Goal: Share content: Share content

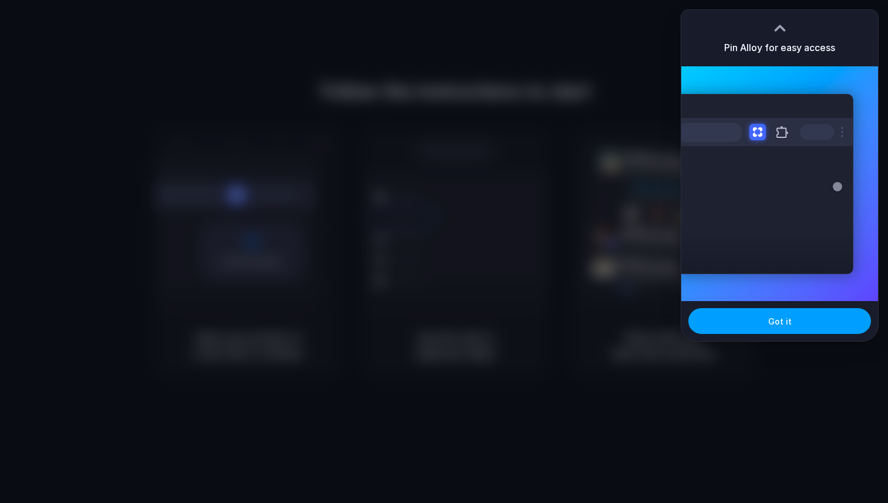
click at [778, 324] on span "Got it" at bounding box center [780, 321] width 24 height 12
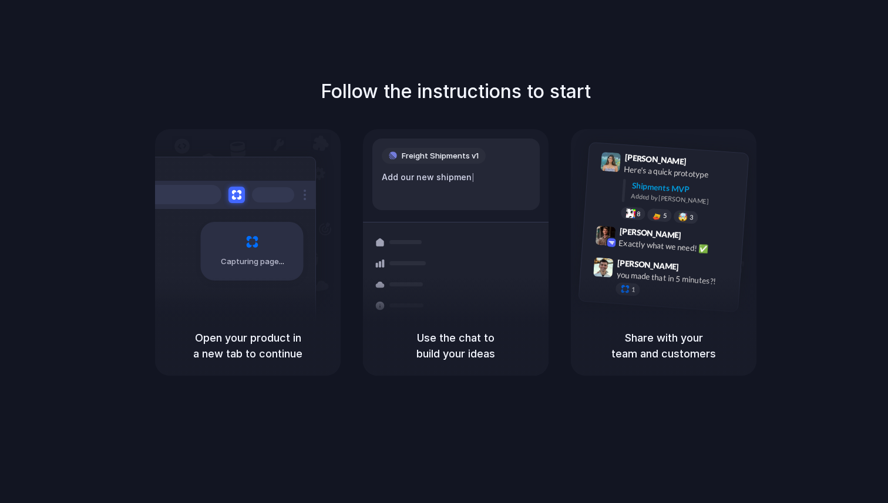
click at [452, 166] on div "Freight Shipments v1 Add our new shipmen |" at bounding box center [455, 175] width 167 height 72
click at [478, 308] on div "Express delivery to NYC Priority • 2-day • Dispatched" at bounding box center [525, 311] width 159 height 46
click at [671, 108] on div "Follow the instructions to start Capturing page Open your product in a new tab …" at bounding box center [456, 227] width 888 height 298
click at [444, 252] on div at bounding box center [444, 252] width 0 height 0
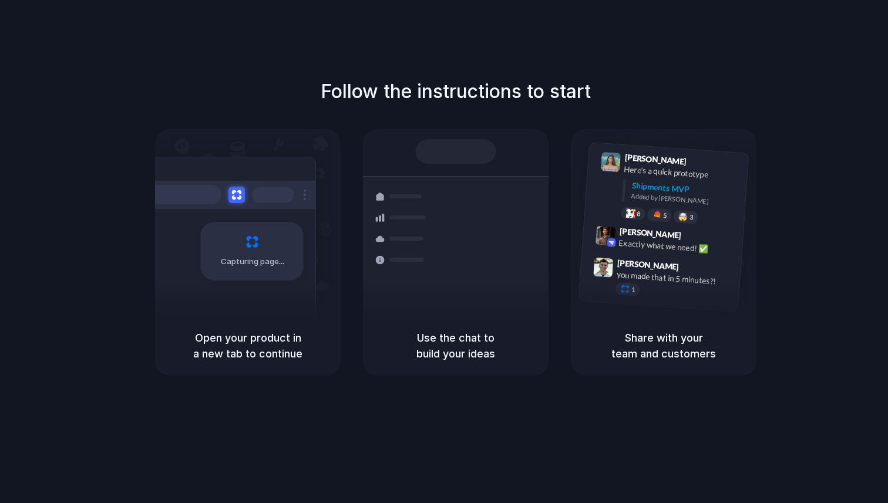
click at [368, 79] on h1 "Follow the instructions to start" at bounding box center [456, 92] width 270 height 28
click at [444, 252] on div at bounding box center [444, 252] width 0 height 0
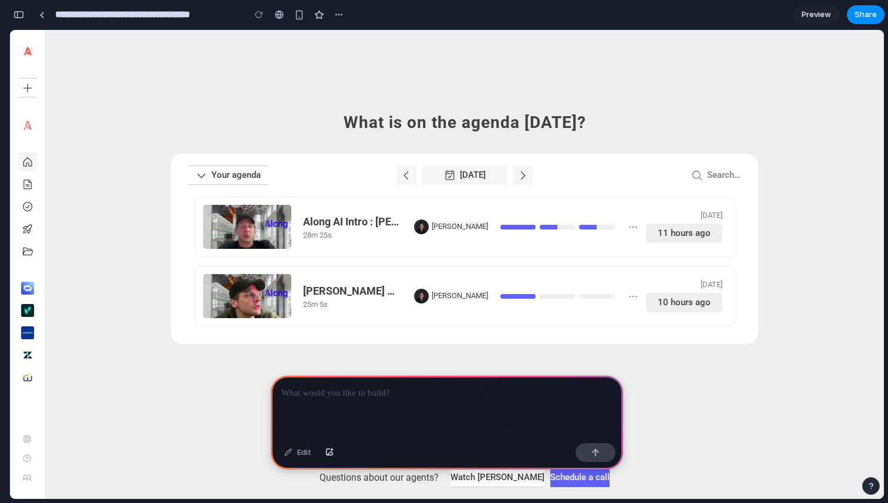
click at [479, 421] on div at bounding box center [447, 407] width 353 height 63
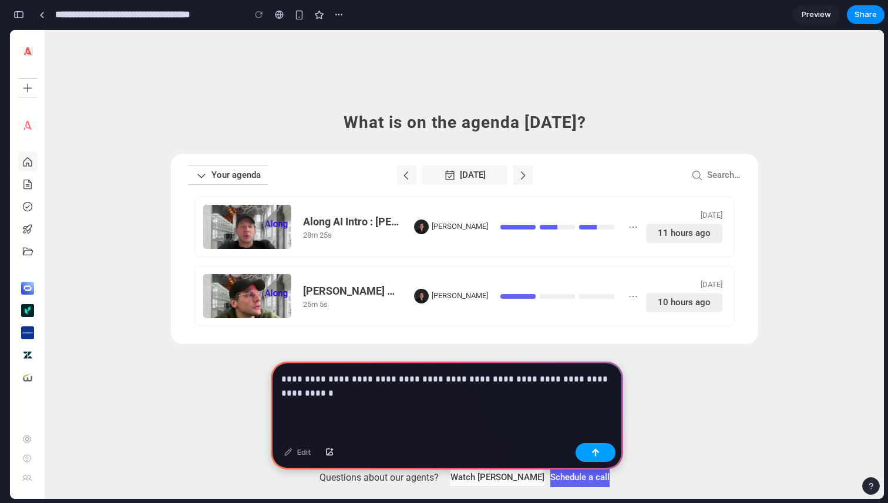
click at [607, 451] on button "button" at bounding box center [596, 453] width 40 height 19
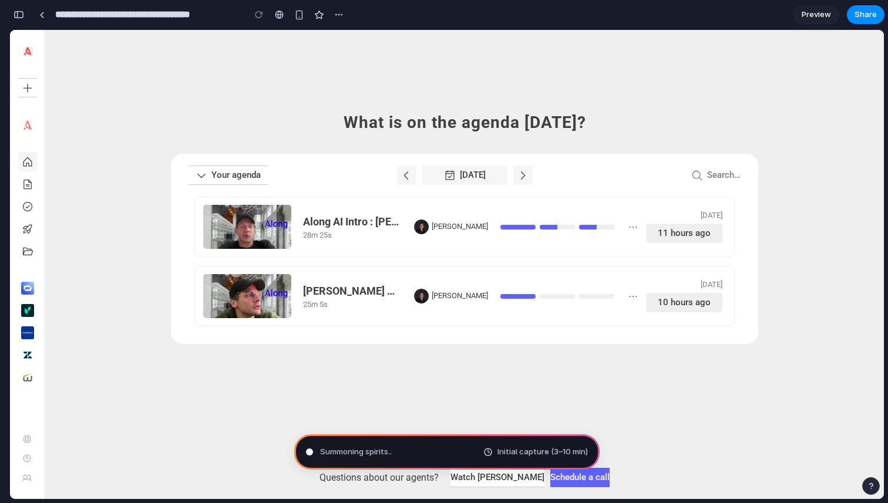
click at [24, 15] on button "button" at bounding box center [18, 14] width 19 height 19
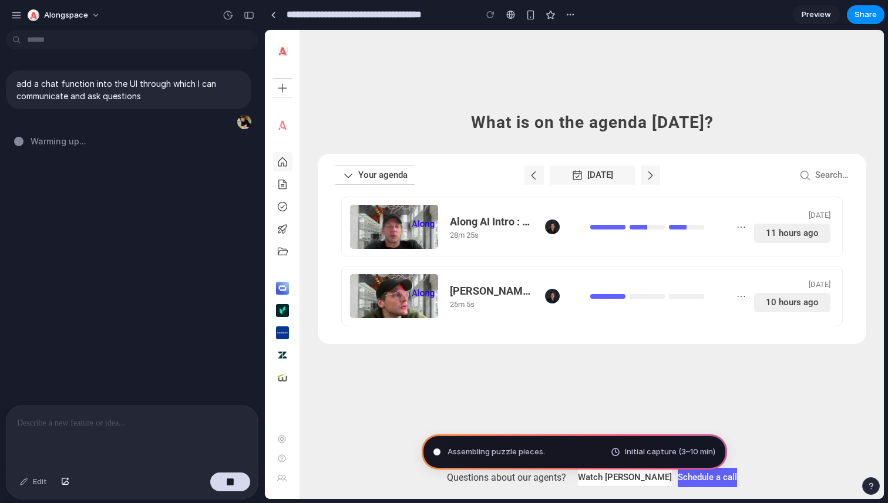
click at [153, 450] on div at bounding box center [131, 437] width 251 height 62
click at [129, 190] on div "add a chat function into the UI through which I can communicate and ask questio…" at bounding box center [128, 220] width 257 height 370
type input "**********"
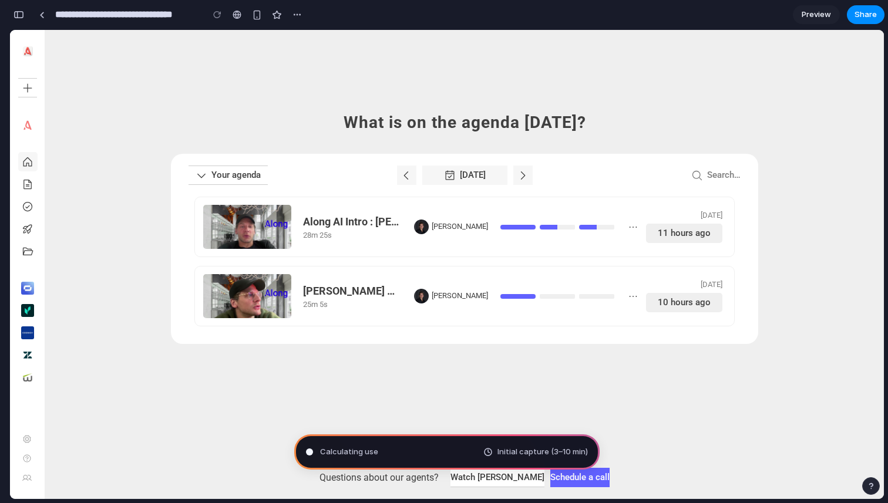
click at [684, 479] on div "What is on the agenda [DATE]? Your agenda [DATE] Search… Along AI Intro : [PERS…" at bounding box center [464, 264] width 839 height 469
click at [22, 18] on div "button" at bounding box center [19, 15] width 11 height 8
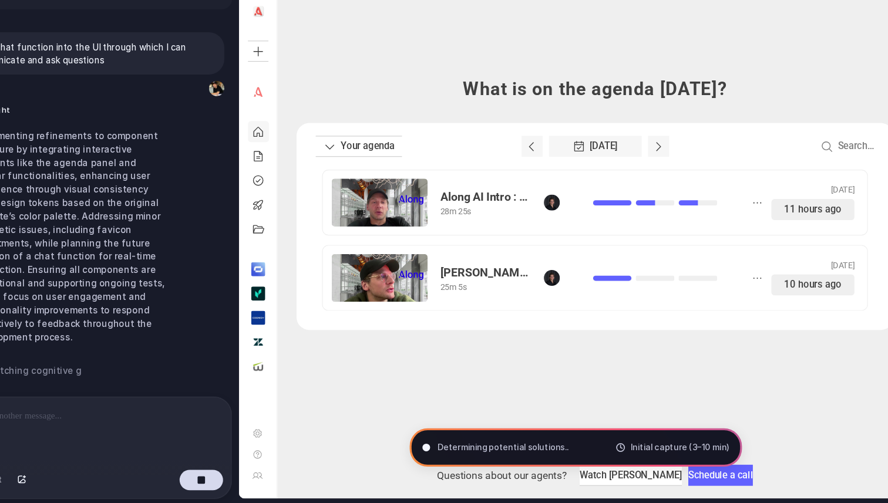
scroll to position [0, 0]
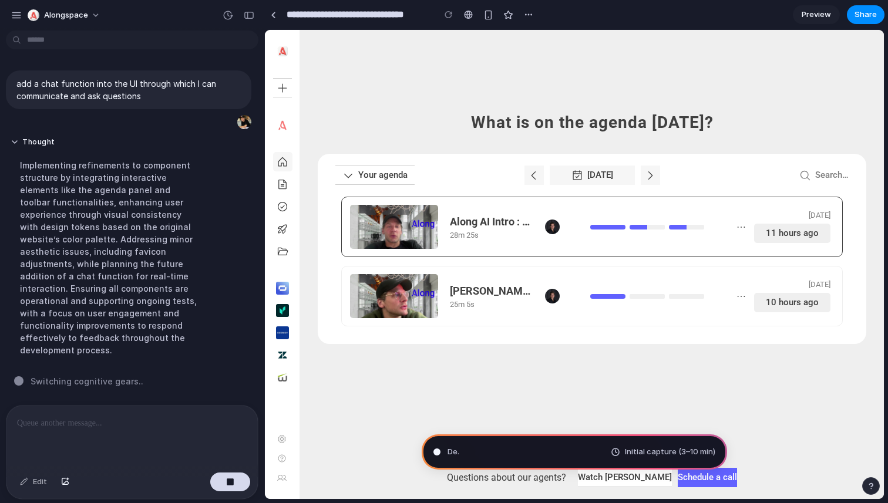
click at [580, 197] on div "Along AI Intro : [PERSON_NAME] and [PERSON_NAME] 28m 25s [PERSON_NAME] [DATE] 1…" at bounding box center [592, 227] width 502 height 61
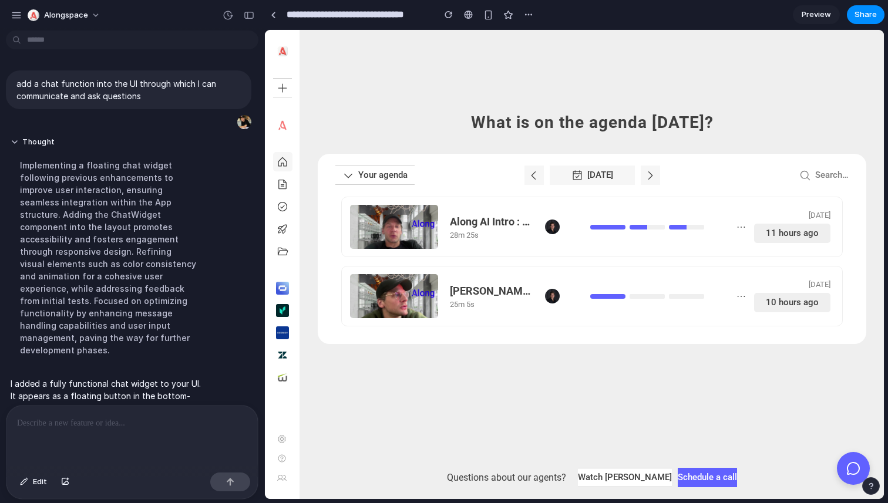
scroll to position [71, 0]
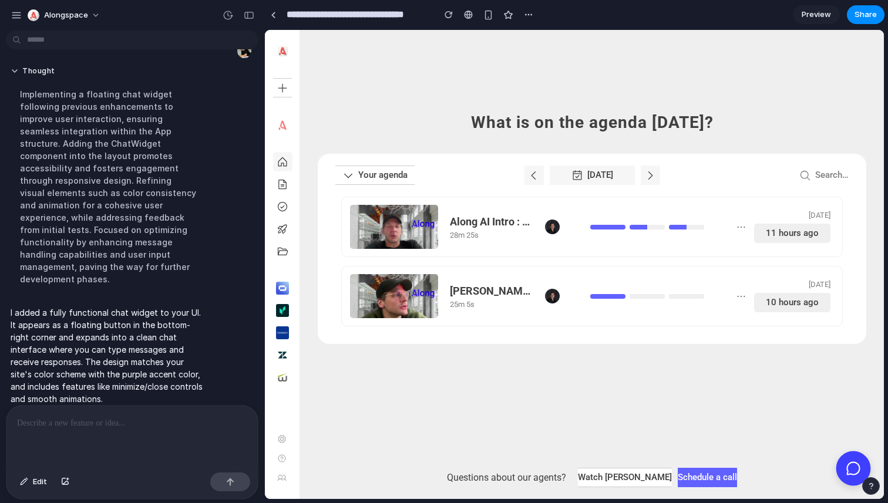
click at [848, 462] on icon at bounding box center [853, 468] width 15 height 15
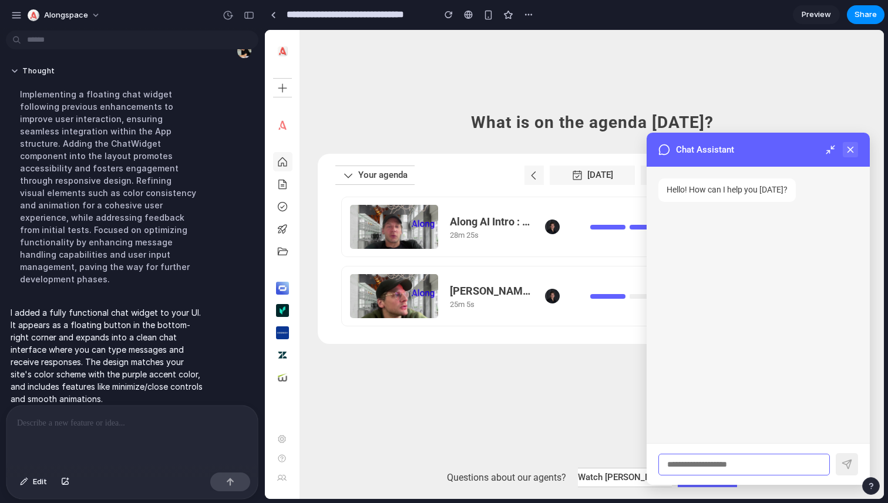
click at [852, 145] on icon at bounding box center [850, 150] width 11 height 11
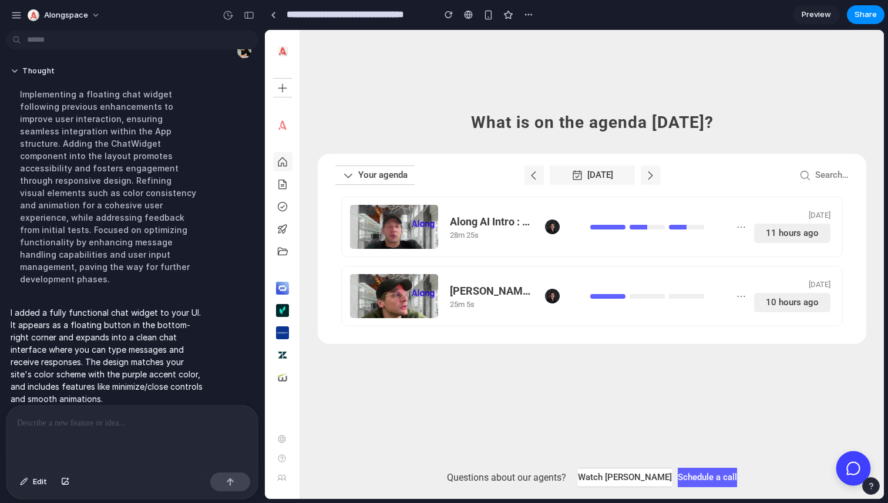
click at [849, 466] on icon at bounding box center [853, 468] width 15 height 15
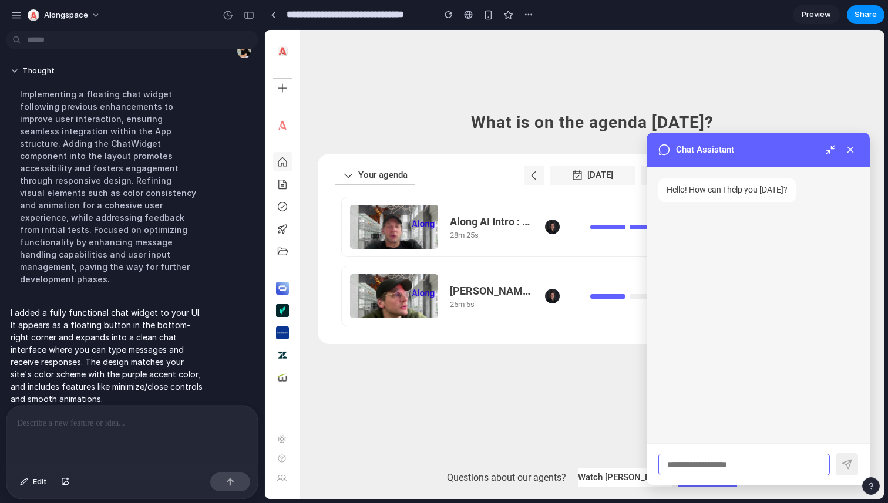
click at [725, 455] on input "text" at bounding box center [745, 465] width 172 height 22
click at [718, 464] on input "text" at bounding box center [745, 465] width 172 height 22
click at [851, 152] on icon at bounding box center [850, 150] width 11 height 11
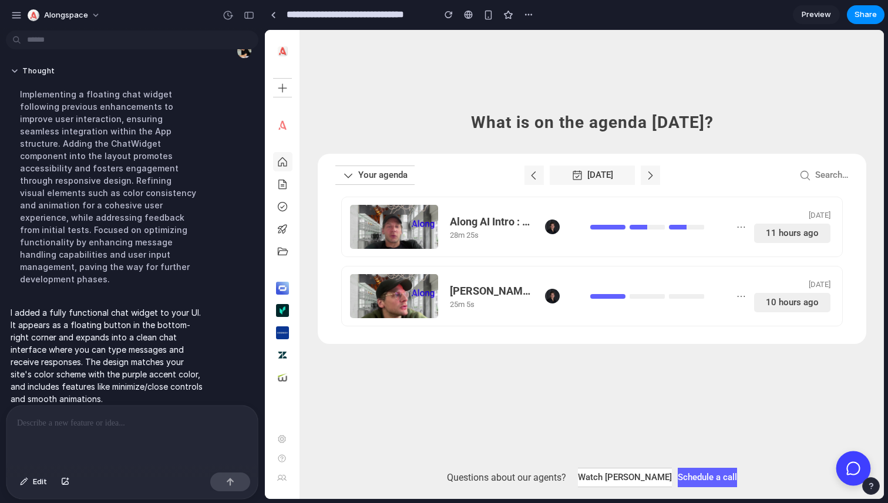
click at [850, 463] on icon at bounding box center [854, 469] width 12 height 12
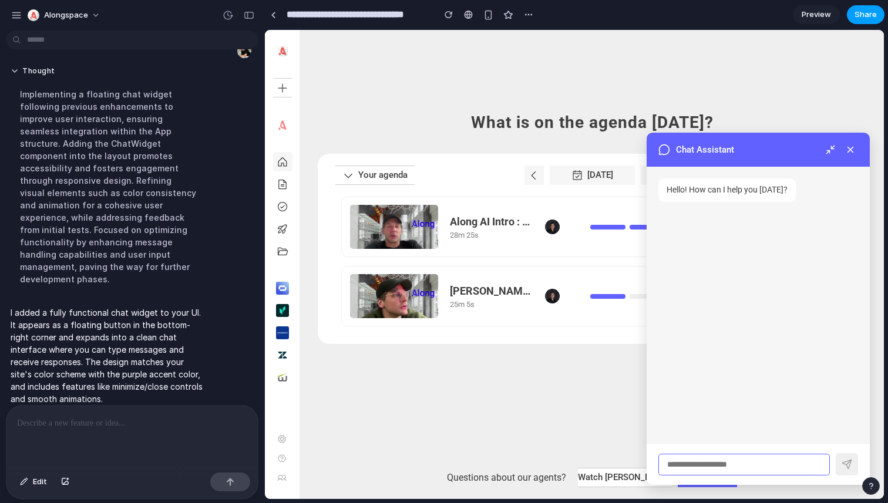
click at [862, 18] on span "Share" at bounding box center [866, 15] width 22 height 12
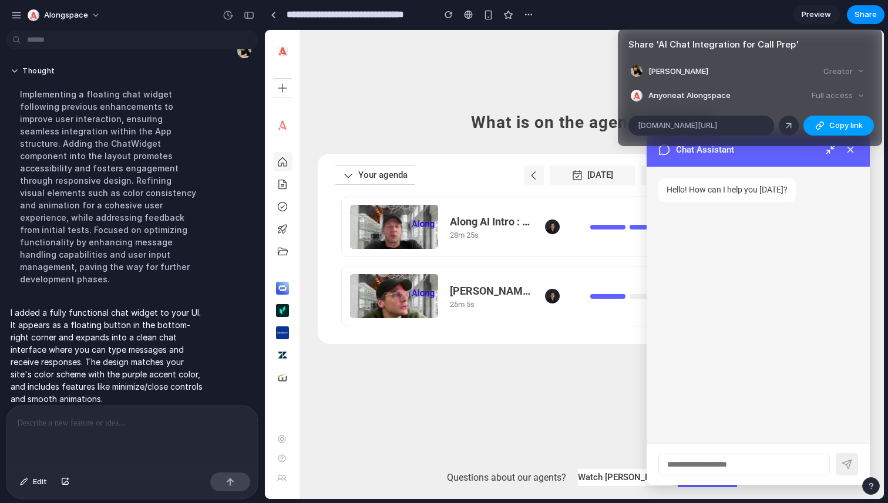
click at [845, 130] on span "Copy link" at bounding box center [846, 126] width 33 height 12
click at [745, 294] on div "Share ' AI Chat Integration for Call Prep ' [PERSON_NAME] Anyone at Alongspace …" at bounding box center [444, 251] width 888 height 503
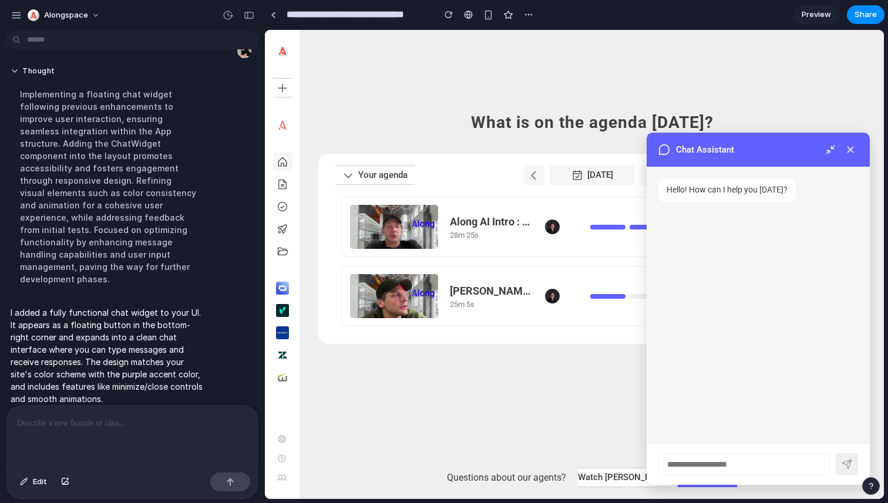
click at [745, 293] on div "Hello! How can I help you [DATE]?" at bounding box center [758, 305] width 223 height 277
click at [855, 150] on button at bounding box center [850, 149] width 15 height 15
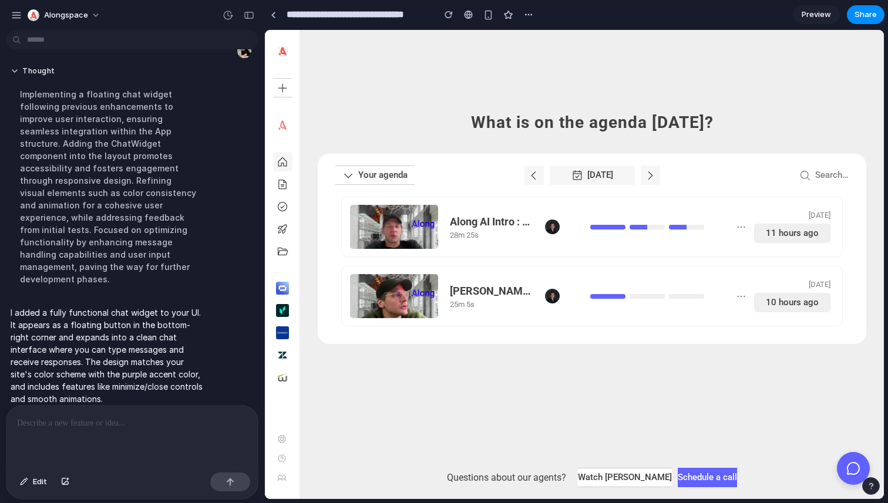
click at [862, 468] on button at bounding box center [853, 468] width 33 height 33
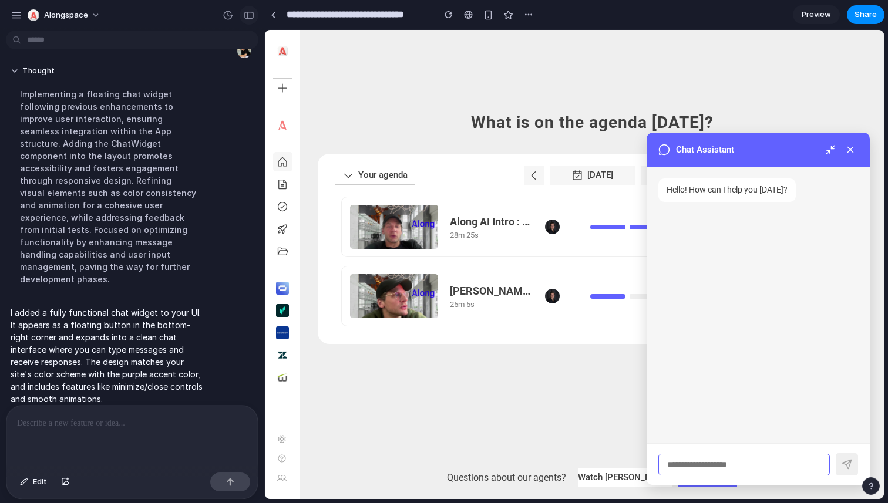
click at [244, 16] on div "button" at bounding box center [249, 15] width 11 height 8
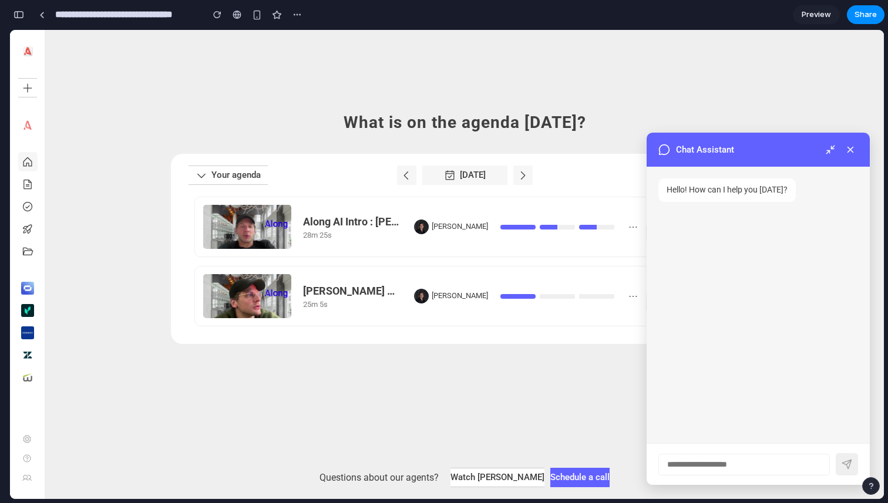
click at [21, 14] on div "button" at bounding box center [19, 15] width 11 height 8
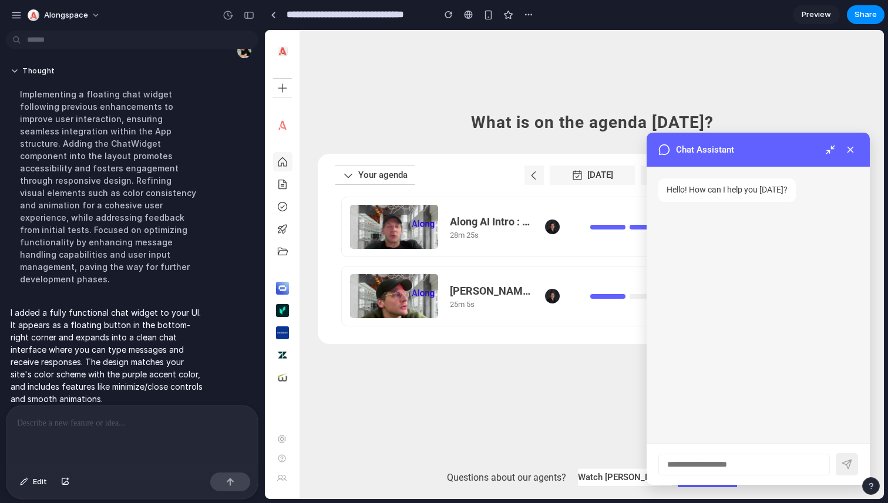
scroll to position [0, 0]
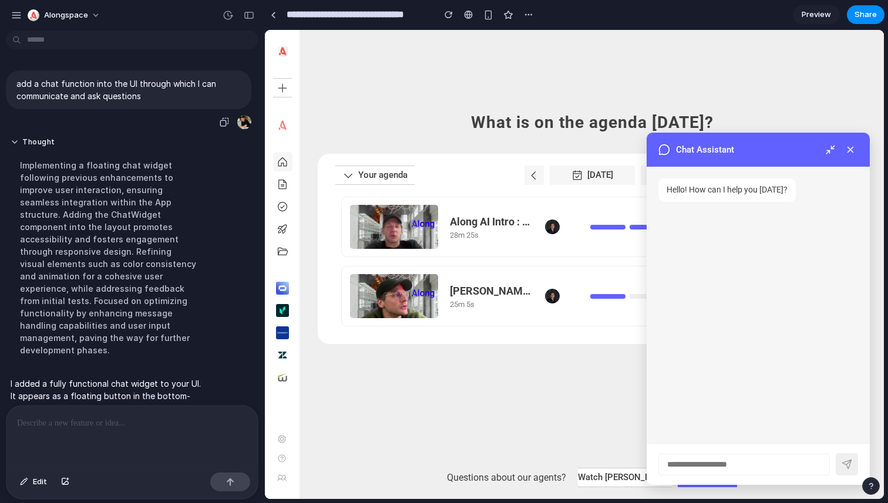
click at [163, 88] on p "add a chat function into the UI through which I can communicate and ask questio…" at bounding box center [128, 90] width 224 height 25
drag, startPoint x: 155, startPoint y: 92, endPoint x: 19, endPoint y: 67, distance: 137.9
click at [19, 67] on div "add a chat function into the UI through which I can communicate and ask questio…" at bounding box center [128, 272] width 257 height 422
click at [832, 149] on icon at bounding box center [833, 147] width 3 height 3
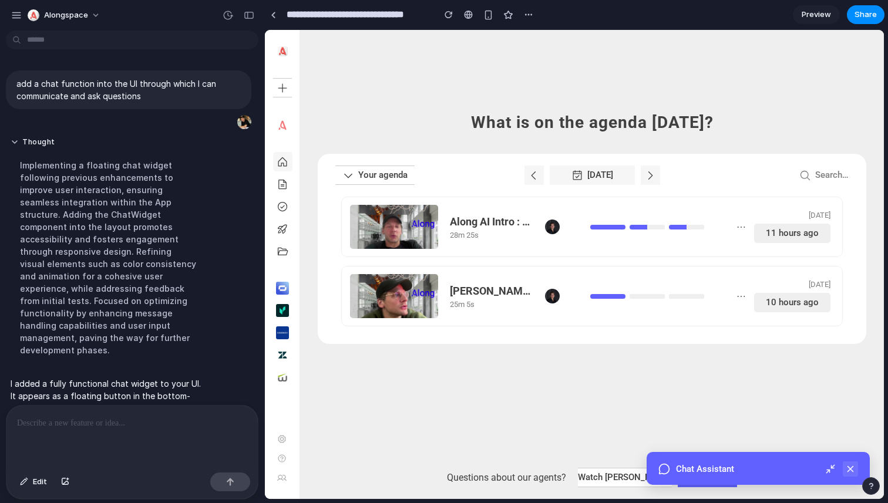
click at [850, 468] on icon at bounding box center [850, 469] width 5 height 5
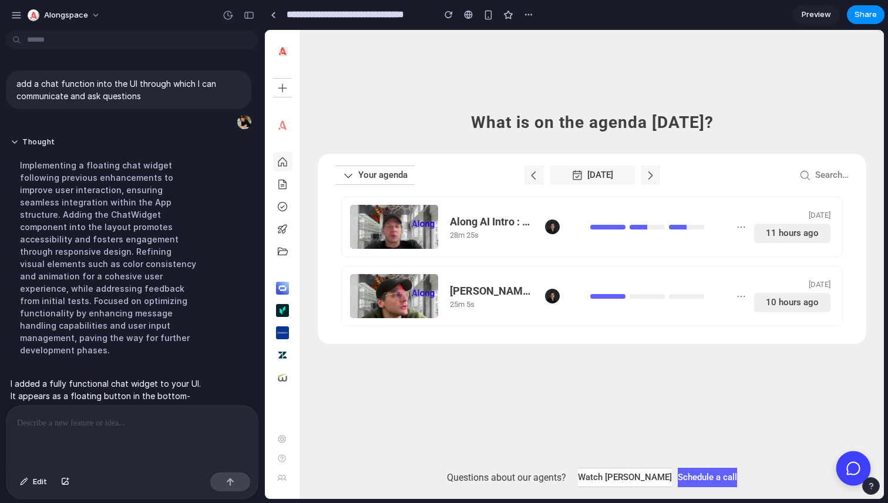
click at [850, 468] on icon at bounding box center [853, 468] width 15 height 15
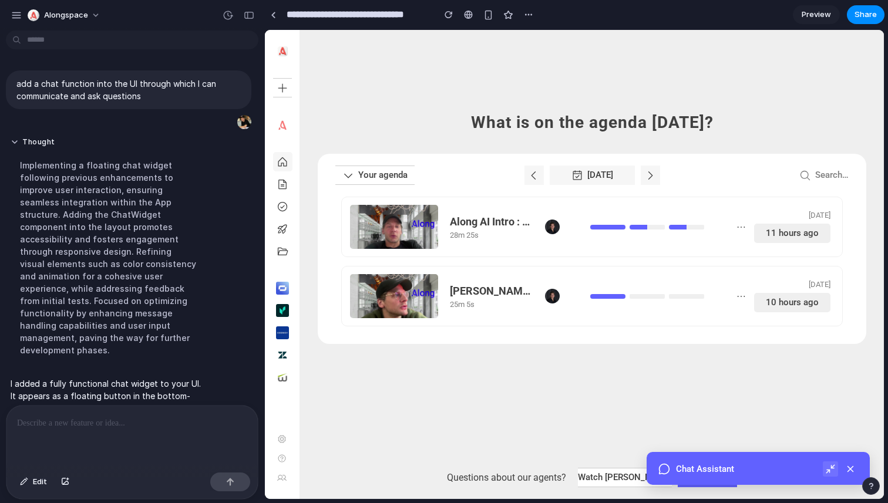
click at [829, 467] on icon at bounding box center [830, 469] width 11 height 11
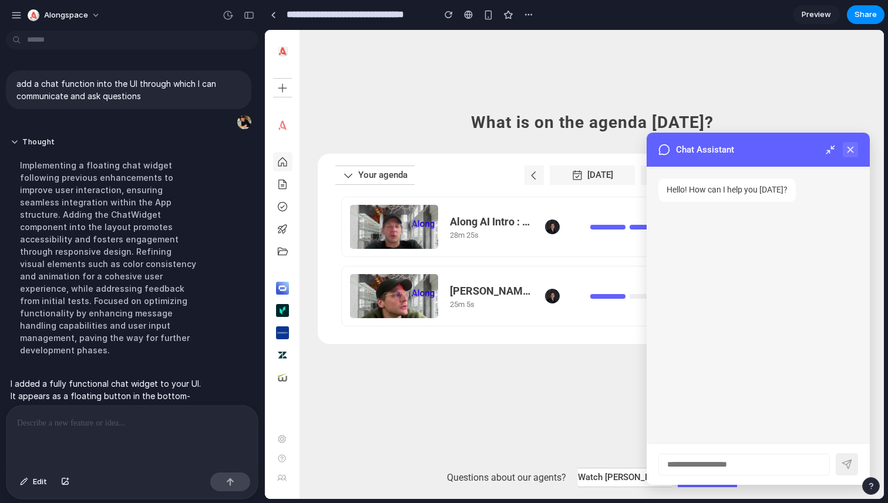
click at [857, 144] on button at bounding box center [850, 149] width 15 height 15
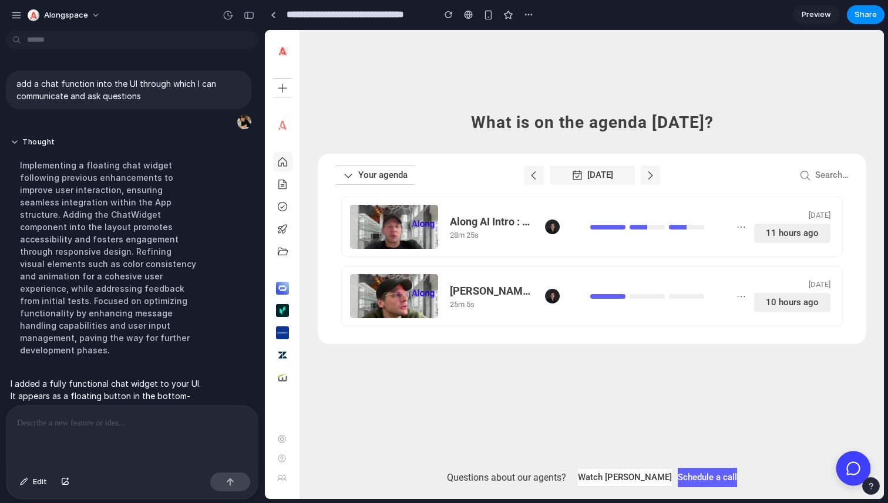
click at [845, 458] on button at bounding box center [854, 469] width 35 height 35
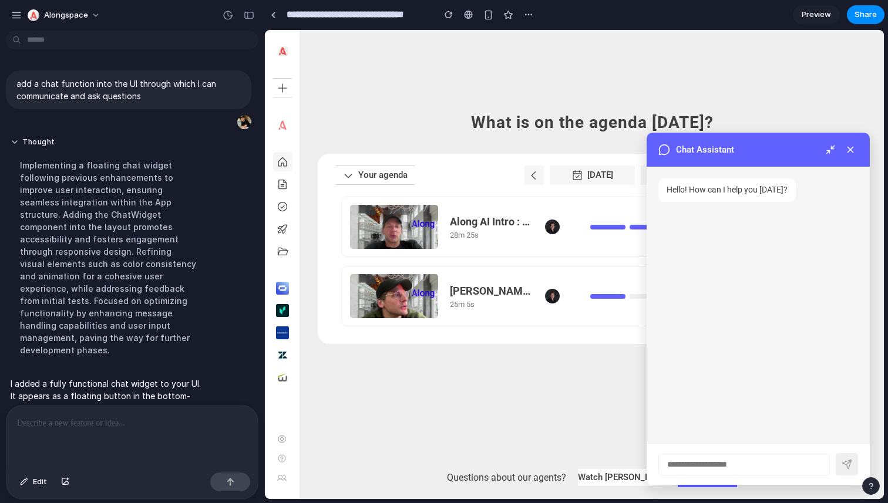
click at [459, 97] on div "What is on the agenda [DATE]? Your agenda [DATE] Search… Along AI Intro : [PERS…" at bounding box center [592, 264] width 584 height 469
click at [441, 82] on div "What is on the agenda [DATE]? Your agenda [DATE] Search… Along AI Intro : [PERS…" at bounding box center [592, 264] width 584 height 469
click at [249, 11] on div "button" at bounding box center [249, 15] width 11 height 8
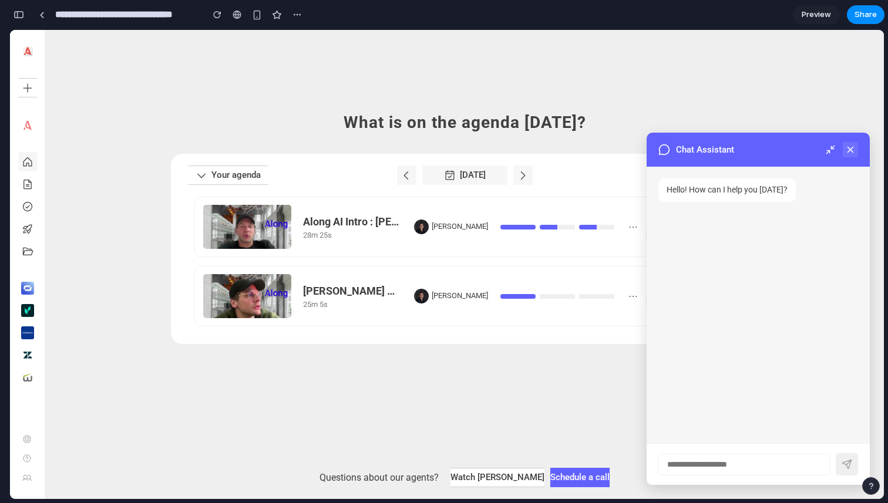
click at [848, 145] on icon at bounding box center [850, 150] width 11 height 11
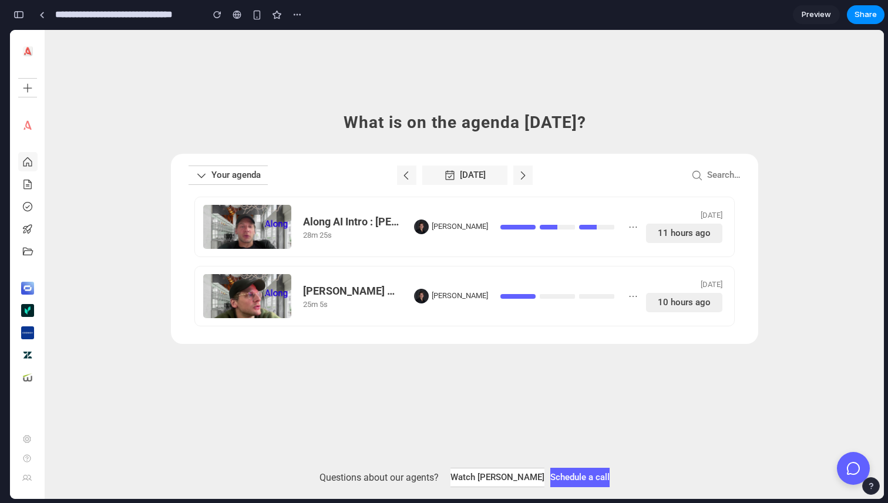
click at [149, 100] on div "What is on the agenda [DATE]? Your agenda [DATE] Search… Along AI Intro : [PERS…" at bounding box center [464, 264] width 839 height 469
click at [41, 14] on div at bounding box center [41, 15] width 5 height 6
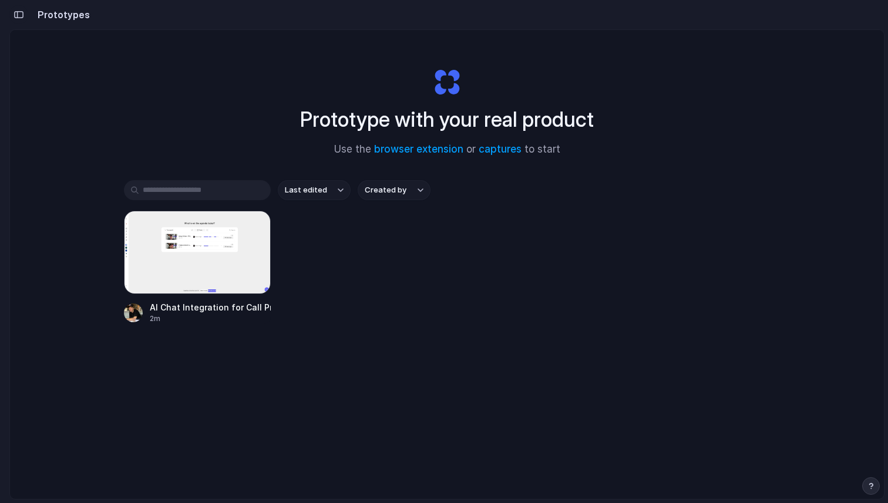
click at [12, 14] on button "button" at bounding box center [18, 14] width 19 height 19
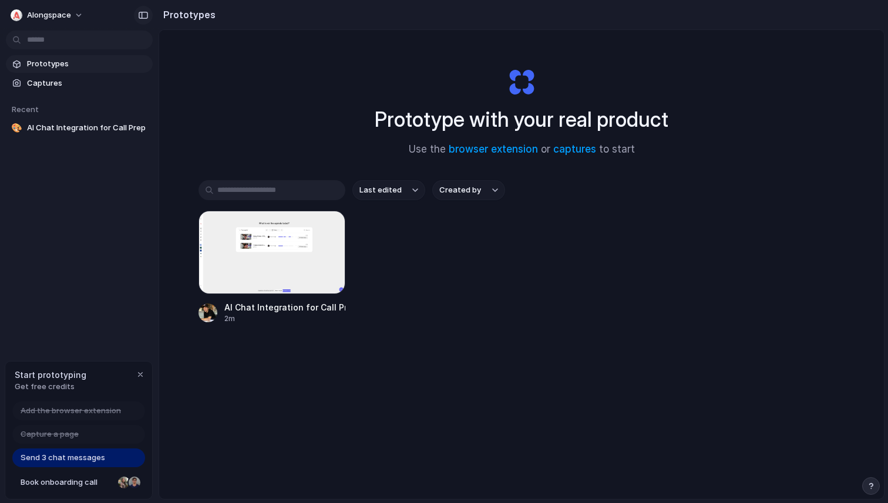
click at [146, 19] on button "button" at bounding box center [143, 15] width 19 height 19
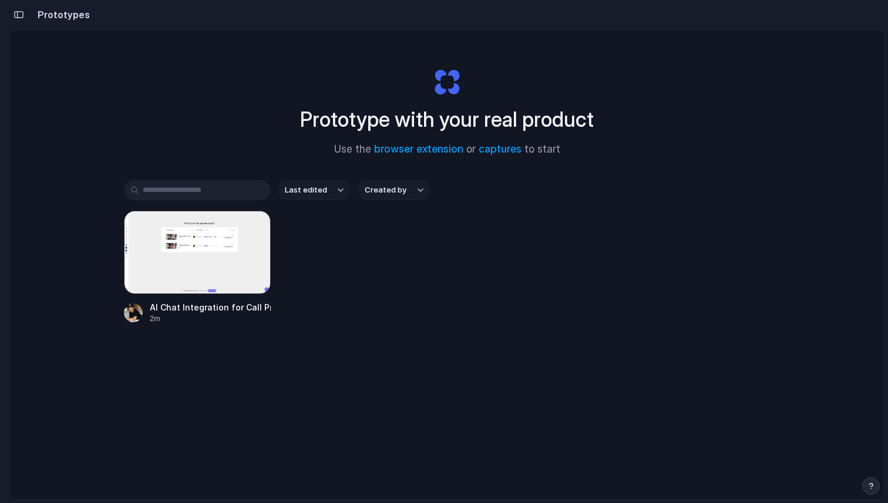
click at [156, 187] on input "text" at bounding box center [197, 190] width 147 height 20
click at [158, 126] on div "Prototype with your real product Use the browser extension or captures to start…" at bounding box center [447, 296] width 874 height 532
click at [18, 11] on div "button" at bounding box center [19, 15] width 11 height 8
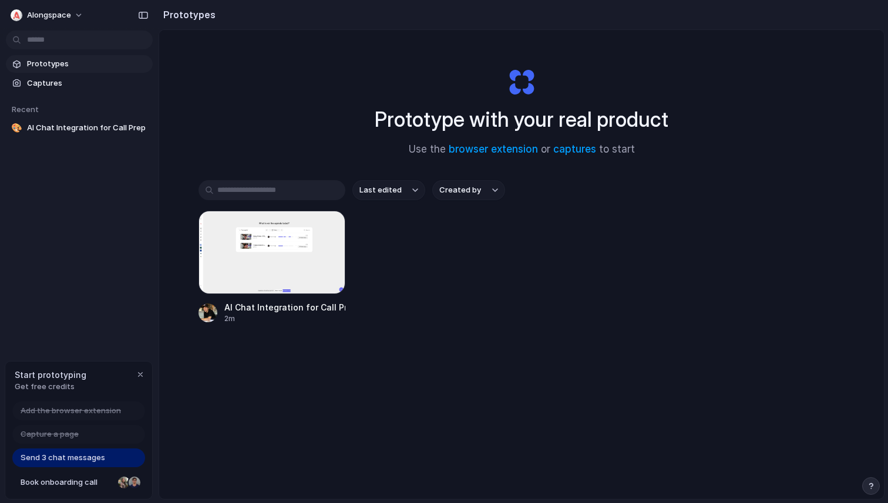
click at [80, 189] on div "Prototypes Captures Recent 🎨 AI Chat Integration for Call Prep" at bounding box center [79, 145] width 159 height 291
